Goal: Transaction & Acquisition: Download file/media

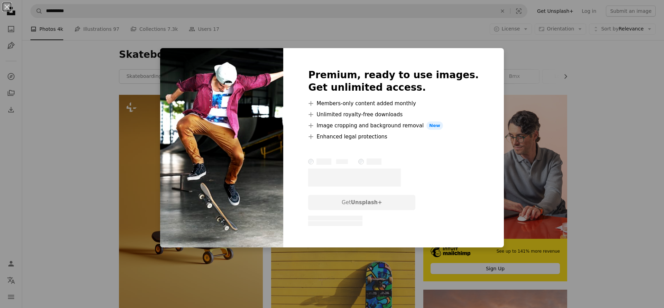
scroll to position [2726, 0]
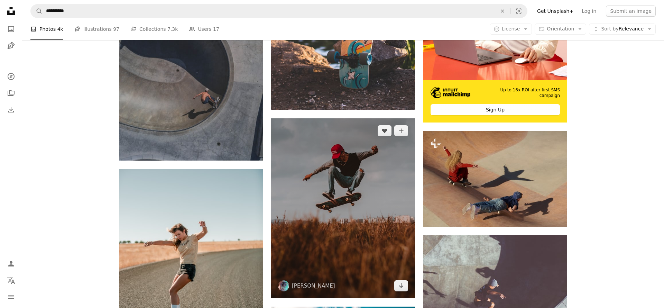
scroll to position [2973, 0]
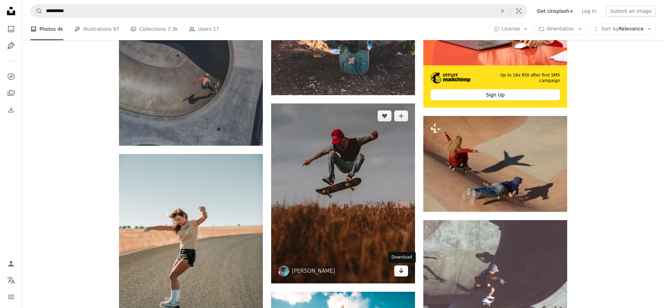
click at [401, 273] on icon "Download" at bounding box center [401, 270] width 4 height 5
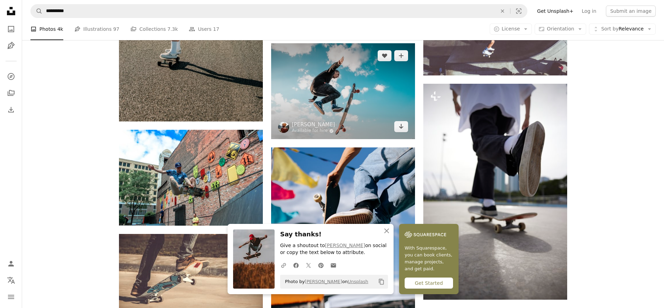
scroll to position [3222, 0]
click at [403, 127] on icon "Download" at bounding box center [401, 126] width 4 height 5
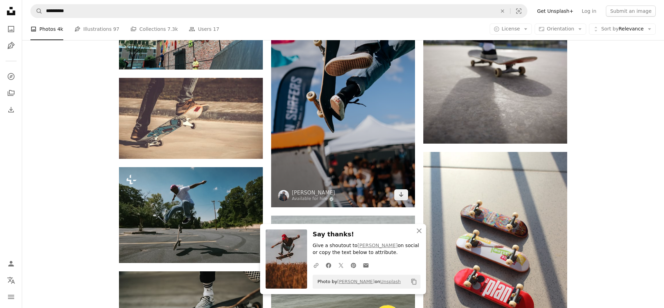
scroll to position [3378, 0]
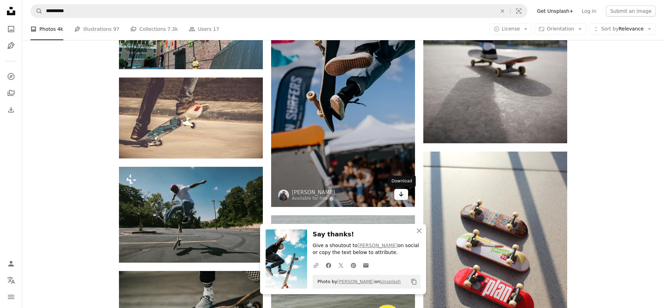
click at [399, 195] on icon "Arrow pointing down" at bounding box center [402, 194] width 6 height 8
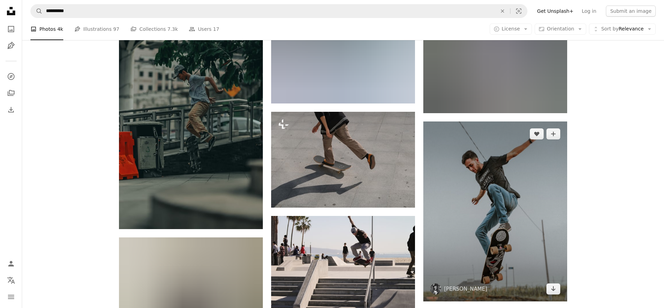
scroll to position [5173, 0]
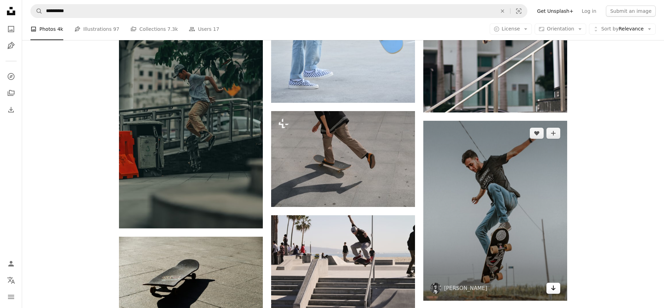
click at [552, 289] on icon "Arrow pointing down" at bounding box center [554, 288] width 6 height 8
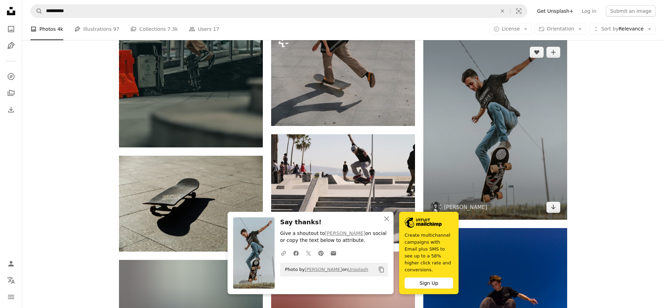
scroll to position [5228, 0]
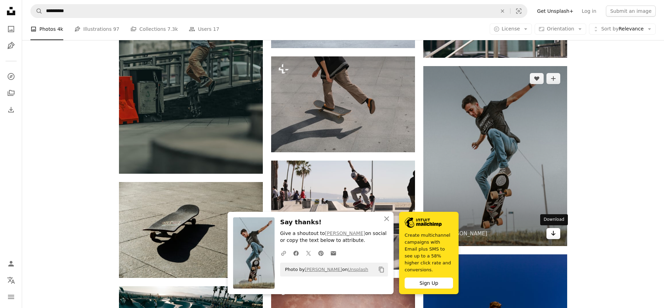
click at [553, 235] on icon "Download" at bounding box center [554, 233] width 4 height 5
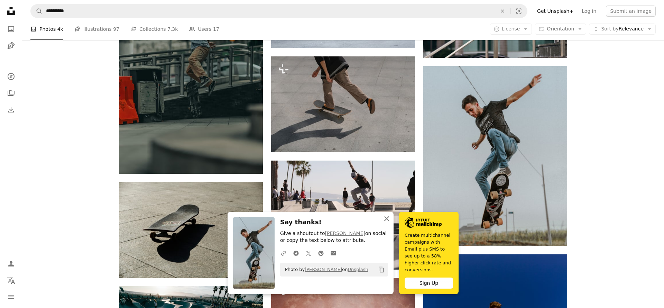
click at [385, 223] on icon "An X shape" at bounding box center [387, 219] width 8 height 8
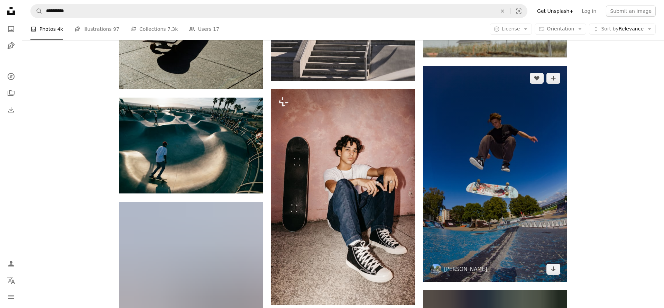
scroll to position [5416, 0]
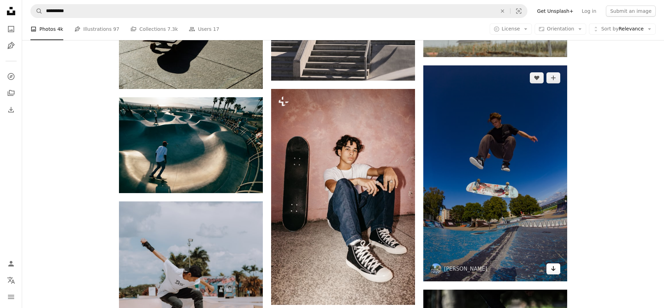
click at [551, 269] on icon "Arrow pointing down" at bounding box center [554, 268] width 6 height 8
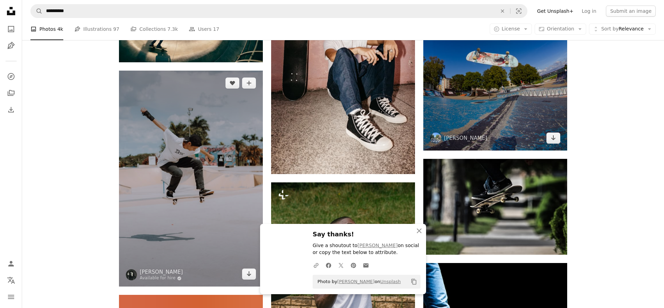
scroll to position [5550, 0]
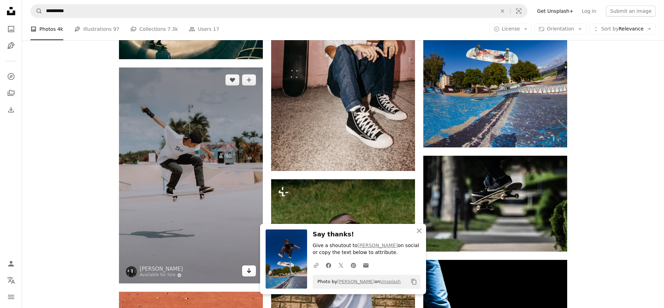
click at [249, 275] on link "Arrow pointing down" at bounding box center [249, 270] width 14 height 11
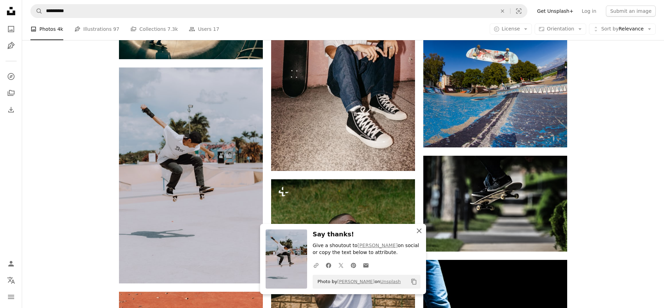
click at [421, 231] on icon "An X shape" at bounding box center [419, 231] width 8 height 8
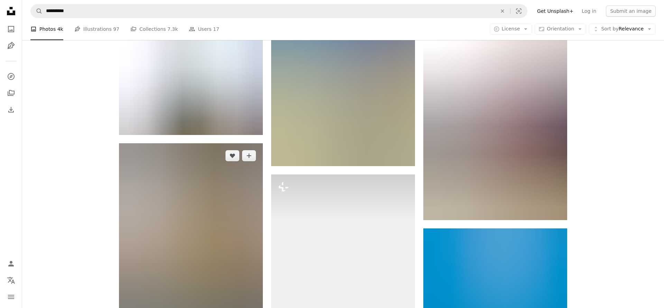
scroll to position [6005, 0]
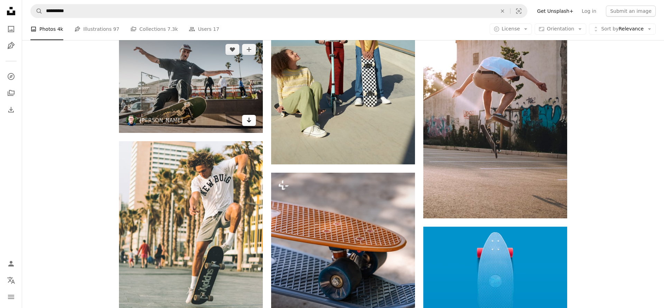
click at [250, 120] on icon "Arrow pointing down" at bounding box center [249, 120] width 6 height 8
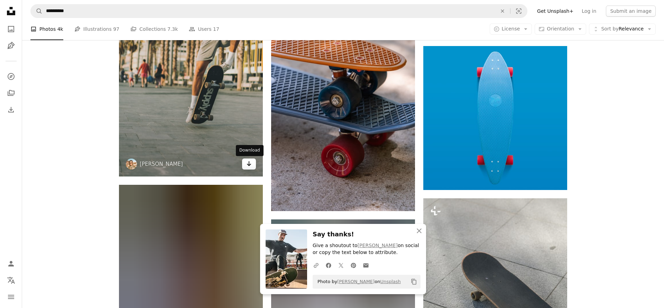
scroll to position [6187, 0]
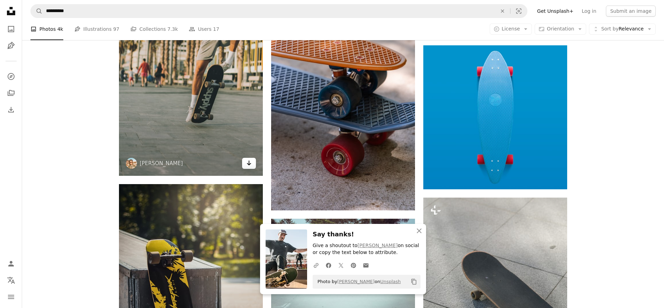
click at [249, 165] on icon "Download" at bounding box center [249, 163] width 4 height 5
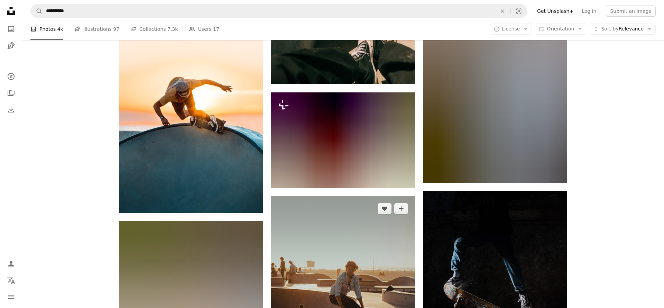
scroll to position [6866, 0]
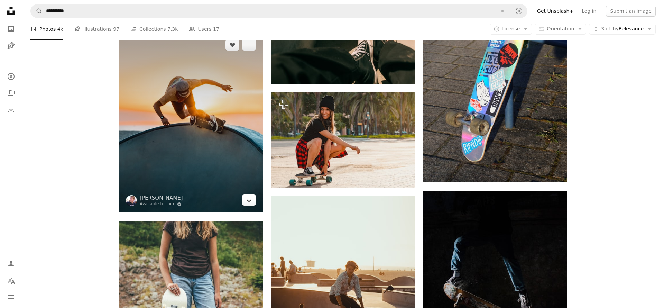
click at [251, 202] on icon "Arrow pointing down" at bounding box center [249, 199] width 6 height 8
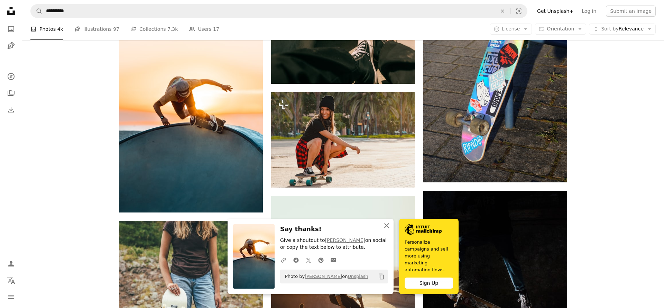
drag, startPoint x: 385, startPoint y: 229, endPoint x: 318, endPoint y: 235, distance: 68.1
click at [385, 229] on icon "An X shape" at bounding box center [387, 225] width 8 height 8
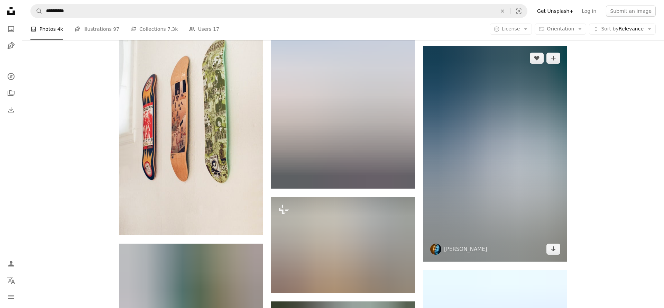
scroll to position [7300, 0]
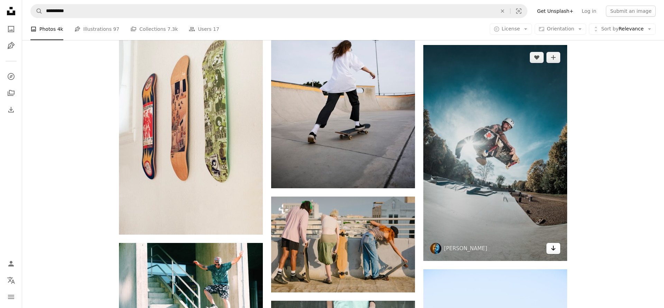
click at [555, 250] on icon "Arrow pointing down" at bounding box center [554, 248] width 6 height 8
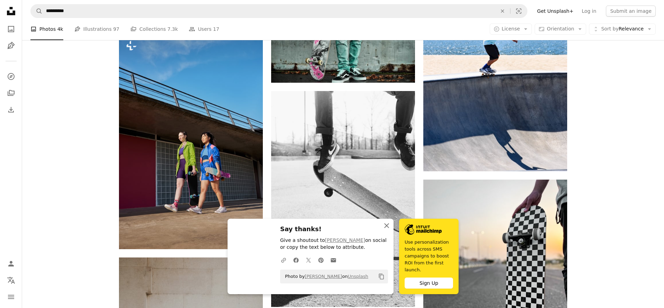
scroll to position [7620, 0]
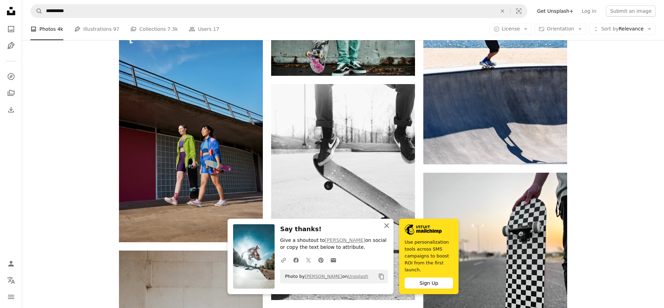
click at [389, 225] on icon "An X shape" at bounding box center [387, 225] width 8 height 8
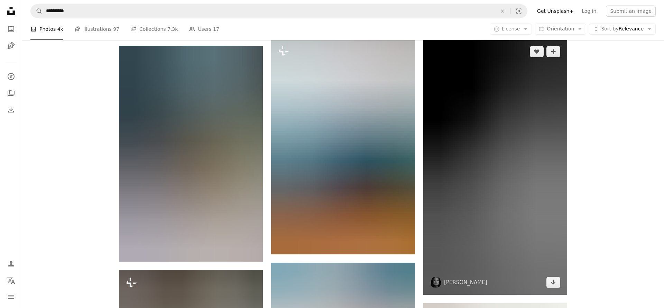
scroll to position [8219, 0]
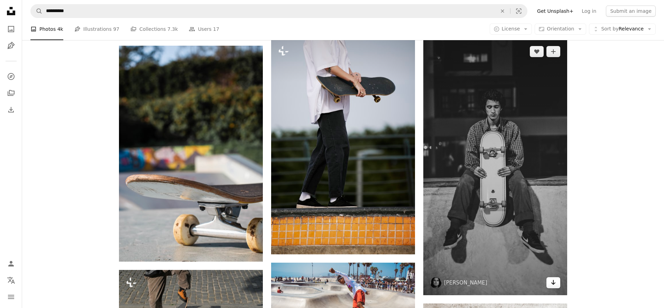
click at [554, 282] on icon "Arrow pointing down" at bounding box center [554, 282] width 6 height 8
